Goal: Download file/media

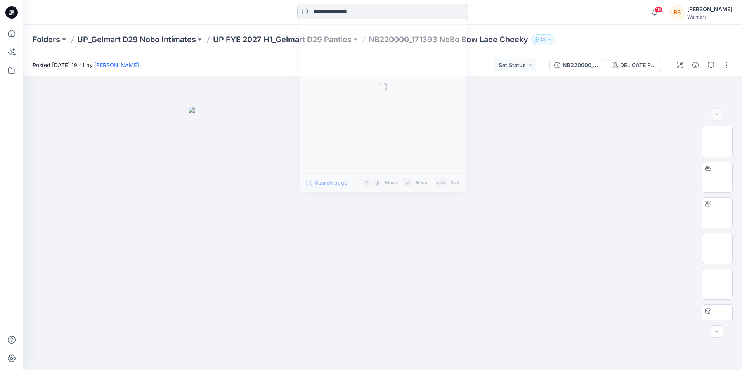
click at [321, 10] on input at bounding box center [382, 12] width 171 height 16
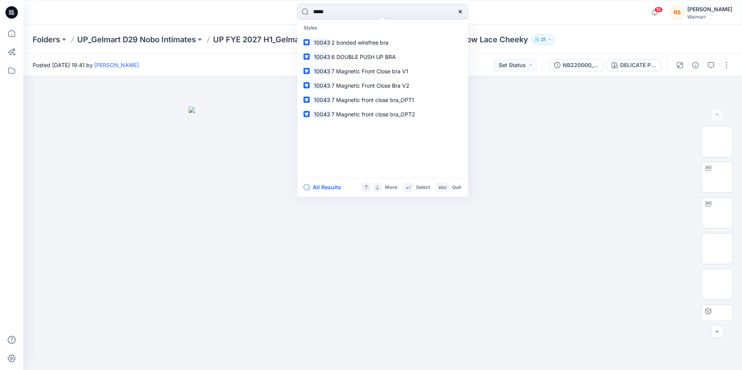
type input "******"
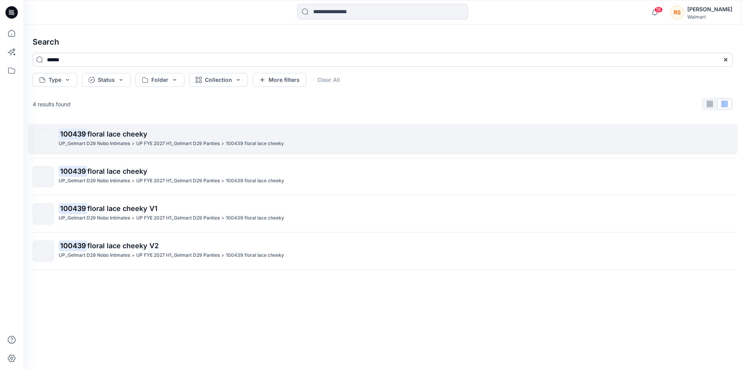
click at [130, 131] on span "floral lace cheeky" at bounding box center [117, 134] width 60 height 8
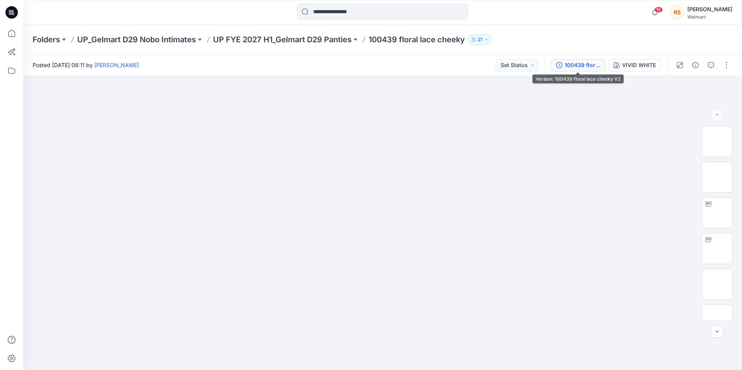
click at [581, 66] on div "100439 floral lace cheeky V2" at bounding box center [583, 65] width 36 height 9
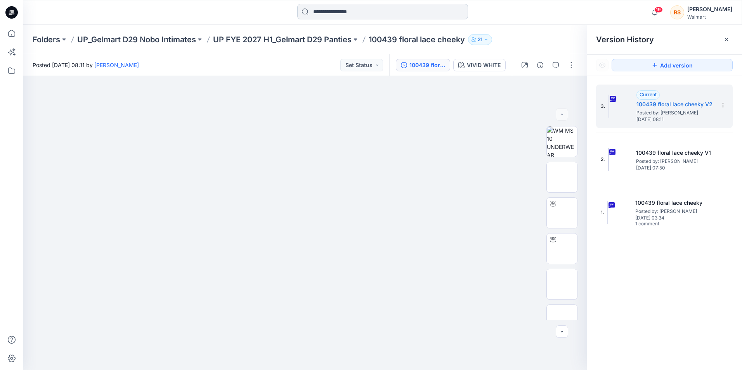
click at [369, 12] on input at bounding box center [382, 12] width 171 height 16
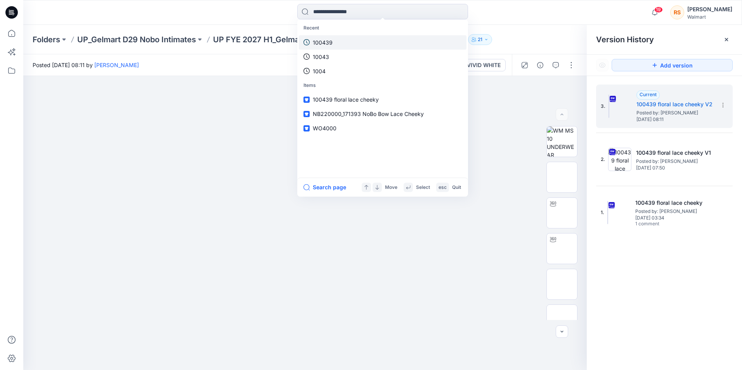
click at [341, 42] on link "100439" at bounding box center [383, 42] width 168 height 14
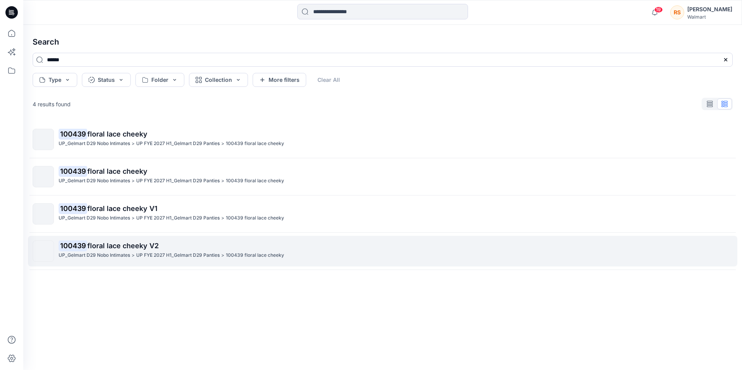
click at [166, 245] on p "100439 floral lace cheeky V2" at bounding box center [396, 246] width 674 height 11
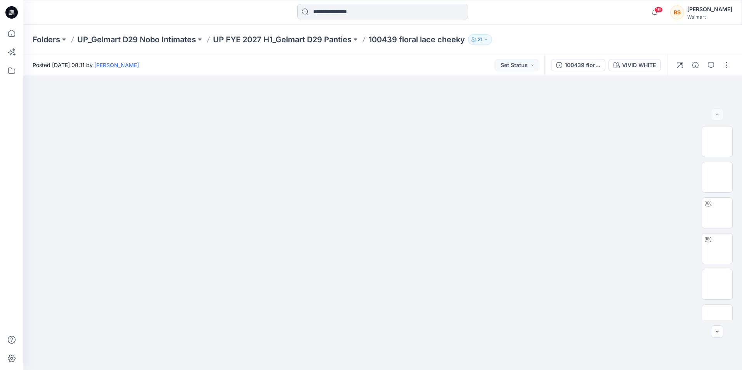
click at [361, 11] on input at bounding box center [382, 12] width 171 height 16
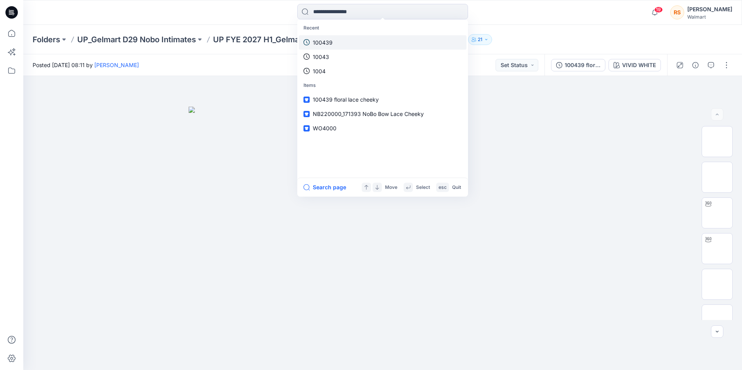
click at [348, 37] on link "100439" at bounding box center [383, 42] width 168 height 14
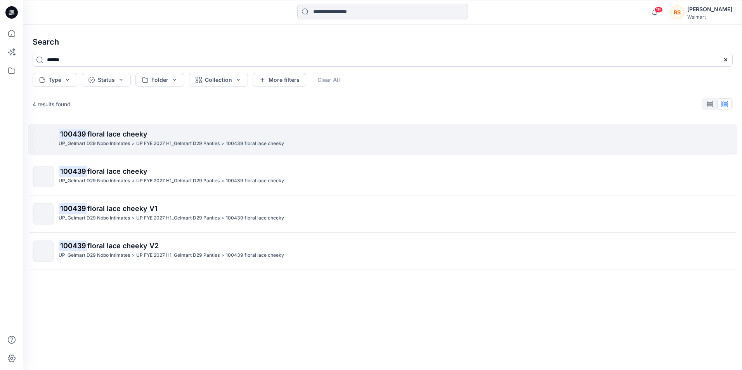
click at [138, 134] on span "floral lace cheeky" at bounding box center [117, 134] width 60 height 8
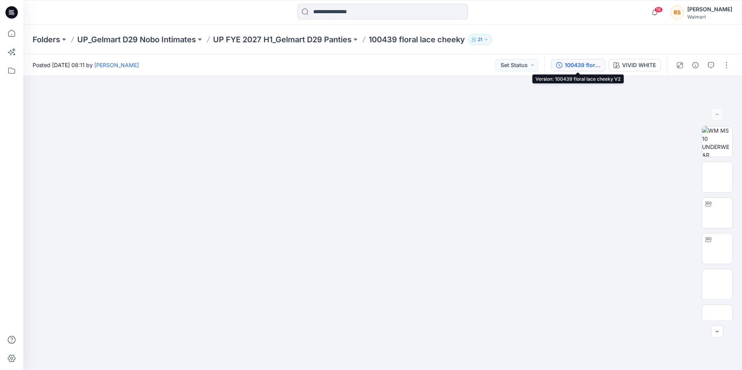
click at [578, 67] on div "100439 floral lace cheeky V2" at bounding box center [583, 65] width 36 height 9
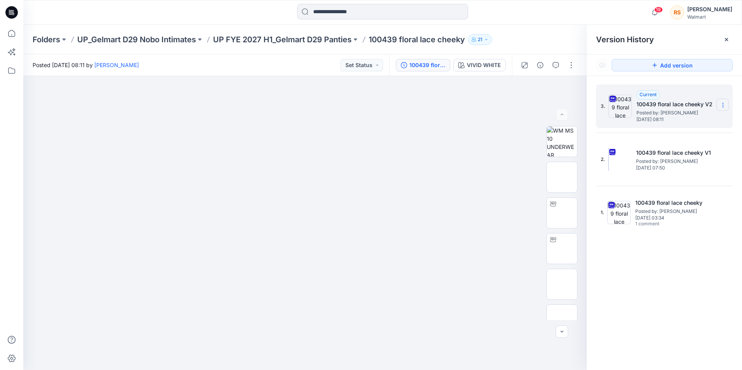
click at [726, 107] on section at bounding box center [722, 105] width 12 height 12
click at [702, 120] on span "Download Source BW File" at bounding box center [683, 120] width 65 height 9
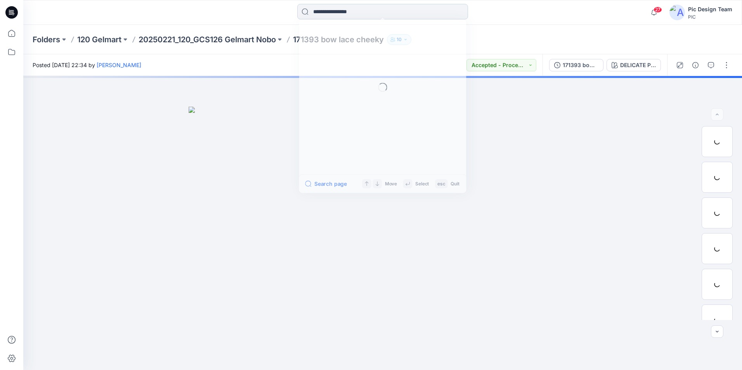
click at [329, 13] on input at bounding box center [382, 12] width 171 height 16
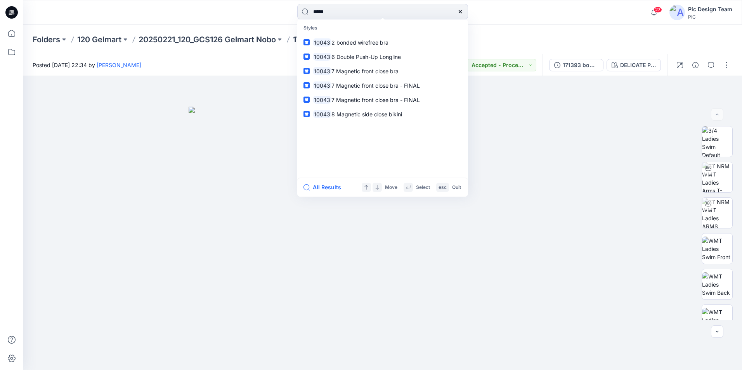
type input "*****"
